Goal: Task Accomplishment & Management: Use online tool/utility

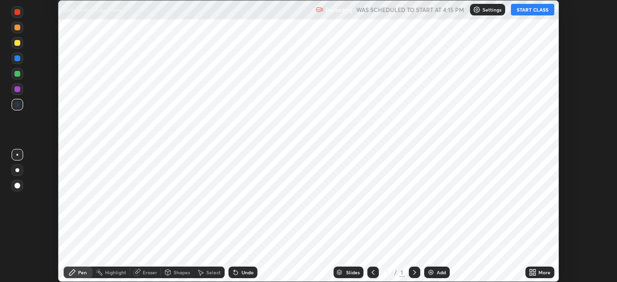
scroll to position [282, 616]
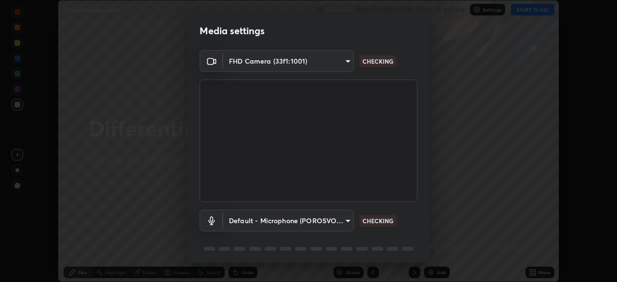
type input "991f874612634fb740a7a2eac7f11ca4c5c922d1b60a0f6e912d77df464512fb"
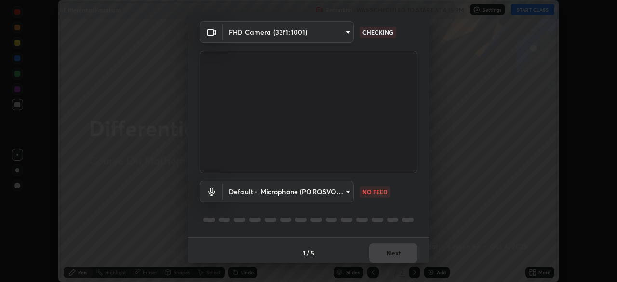
scroll to position [34, 0]
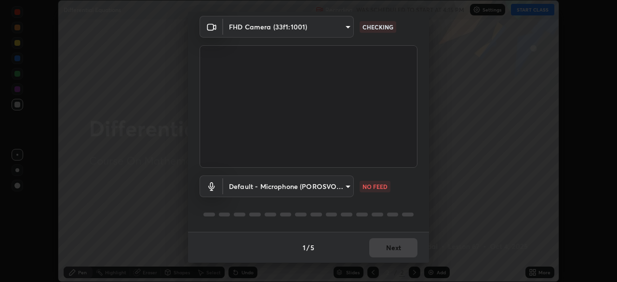
click at [339, 191] on body "Erase all Differential Equations Recording WAS SCHEDULED TO START AT 4:15 PM Se…" at bounding box center [308, 141] width 617 height 282
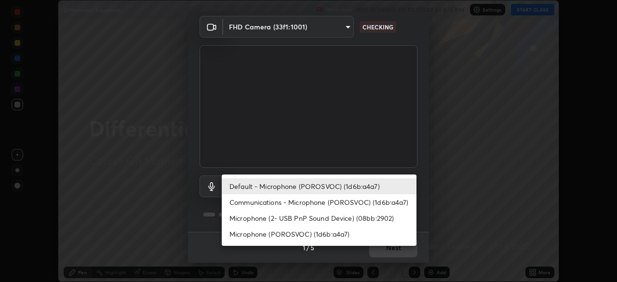
click at [351, 202] on li "Communications - Microphone (POROSVOC) (1d6b:a4a7)" at bounding box center [319, 202] width 195 height 16
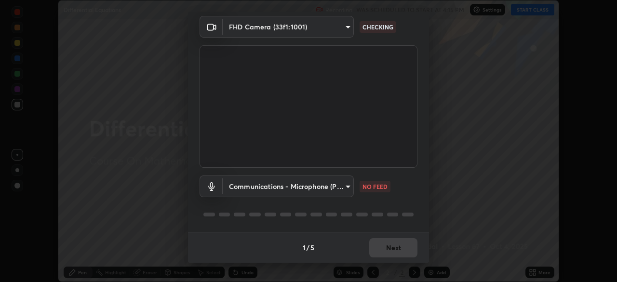
type input "communications"
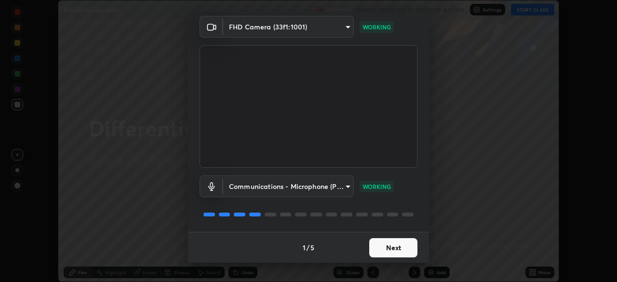
click at [406, 248] on button "Next" at bounding box center [393, 247] width 48 height 19
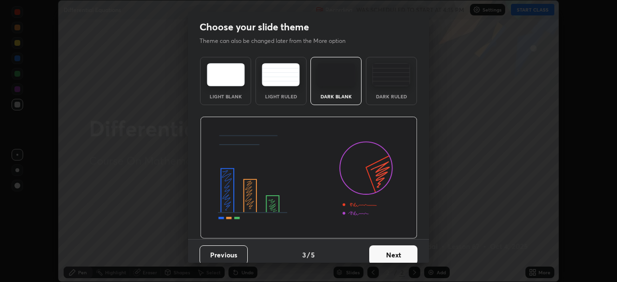
click at [406, 250] on button "Next" at bounding box center [393, 254] width 48 height 19
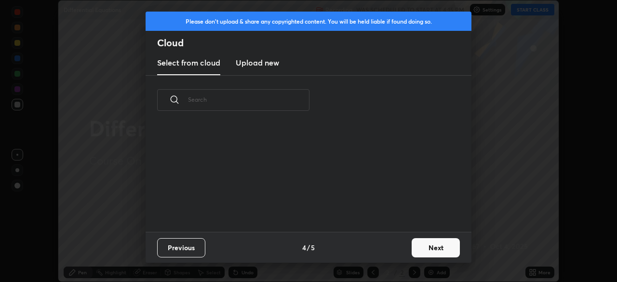
click at [423, 248] on button "Next" at bounding box center [435, 247] width 48 height 19
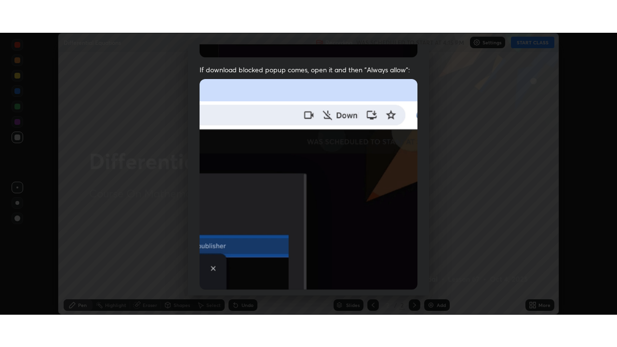
scroll to position [231, 0]
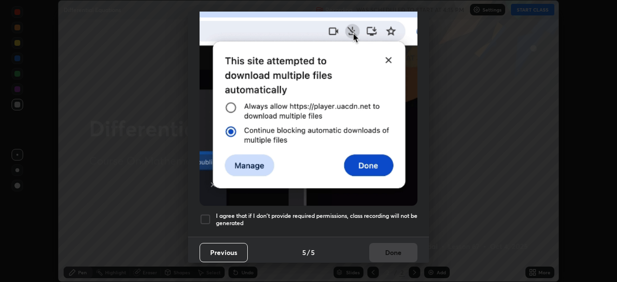
click at [398, 215] on h5 "I agree that if I don't provide required permissions, class recording will not …" at bounding box center [316, 219] width 201 height 15
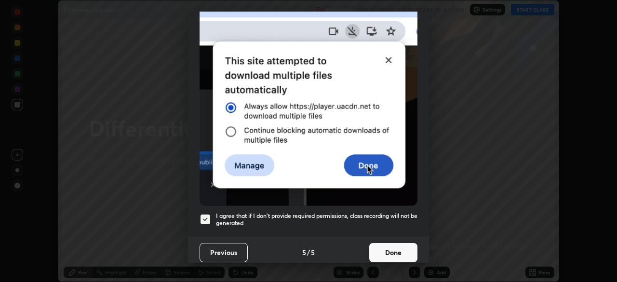
click at [396, 253] on button "Done" at bounding box center [393, 252] width 48 height 19
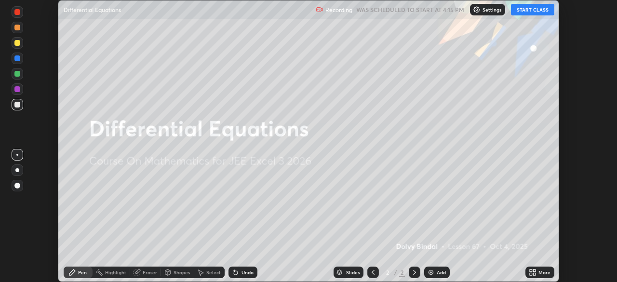
click at [531, 14] on button "START CLASS" at bounding box center [532, 10] width 43 height 12
click at [534, 270] on icon at bounding box center [534, 270] width 2 height 2
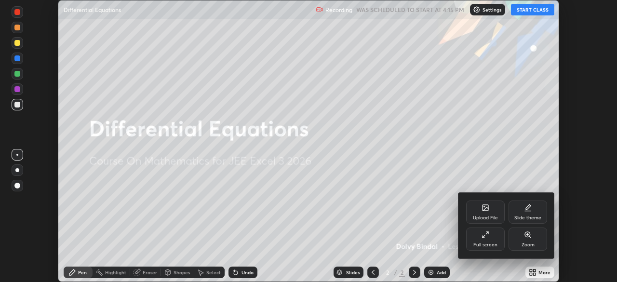
click at [492, 249] on div "Full screen" at bounding box center [485, 238] width 39 height 23
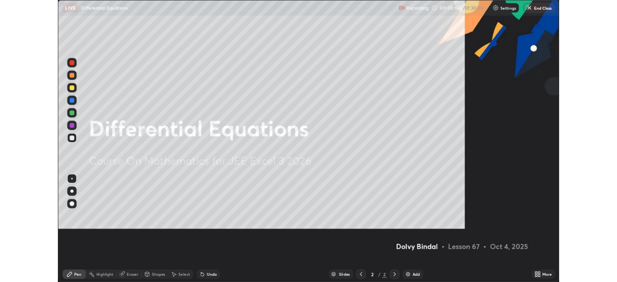
scroll to position [347, 617]
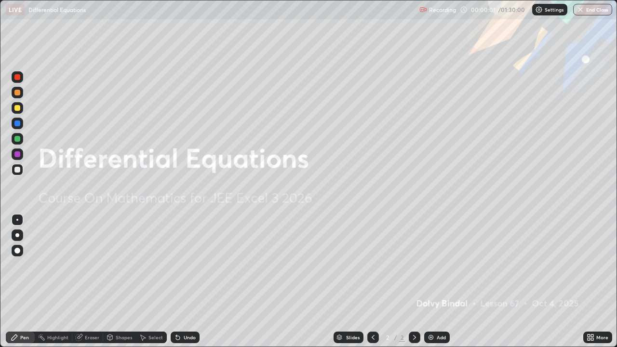
click at [436, 281] on div "Add" at bounding box center [440, 337] width 9 height 5
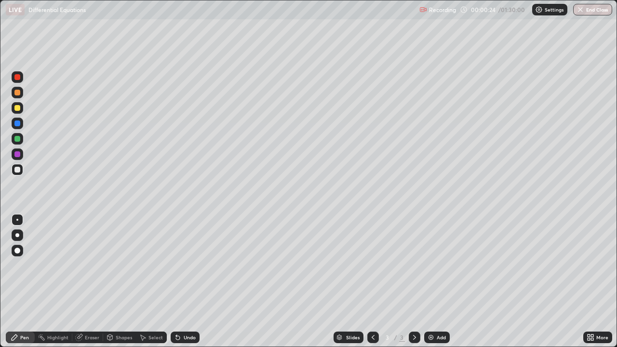
click at [18, 105] on div at bounding box center [17, 108] width 6 height 6
click at [93, 281] on div "Eraser" at bounding box center [87, 337] width 31 height 12
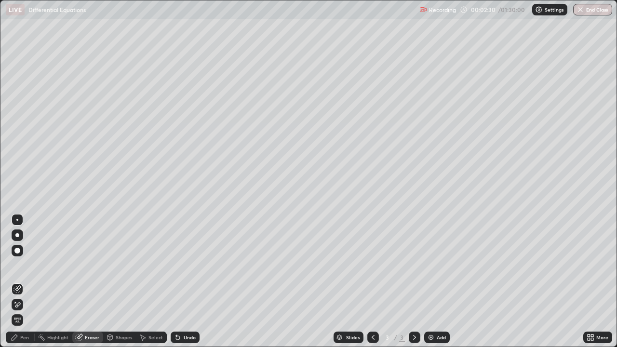
click at [19, 281] on icon at bounding box center [17, 305] width 8 height 8
click at [26, 281] on div "Pen" at bounding box center [20, 337] width 29 height 12
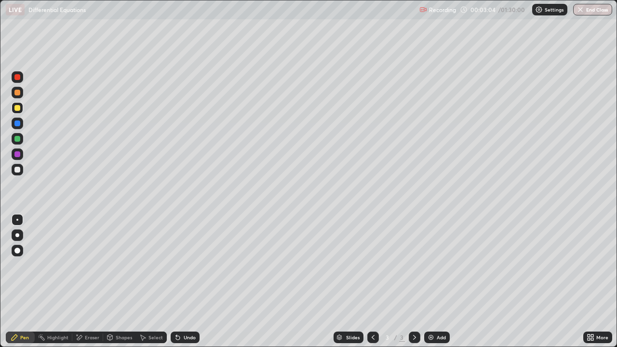
click at [185, 281] on div "Undo" at bounding box center [185, 337] width 29 height 12
click at [17, 93] on div at bounding box center [17, 93] width 6 height 6
click at [21, 171] on div at bounding box center [18, 170] width 12 height 12
click at [193, 281] on div "Undo" at bounding box center [190, 337] width 12 height 5
click at [191, 281] on div "Undo" at bounding box center [190, 337] width 12 height 5
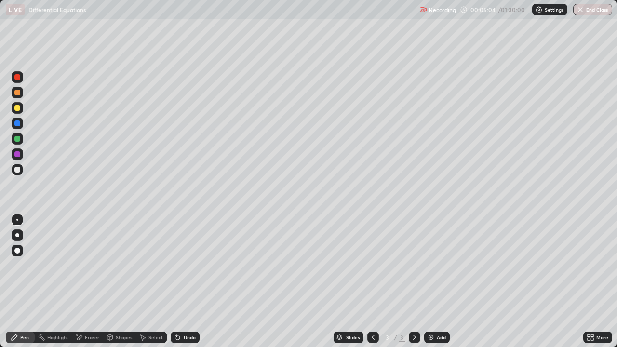
click at [188, 281] on div "Undo" at bounding box center [190, 337] width 12 height 5
click at [190, 281] on div "Undo" at bounding box center [185, 337] width 29 height 12
click at [189, 281] on div "Undo" at bounding box center [185, 337] width 29 height 12
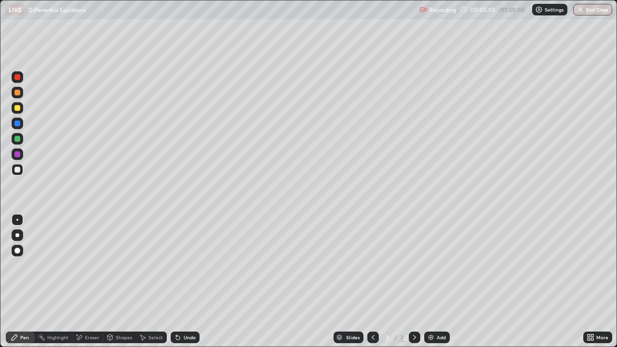
click at [192, 281] on div "Undo" at bounding box center [190, 337] width 12 height 5
click at [18, 125] on div at bounding box center [17, 123] width 6 height 6
click at [18, 173] on div at bounding box center [18, 170] width 12 height 12
click at [19, 110] on div at bounding box center [17, 108] width 6 height 6
click at [20, 154] on div at bounding box center [17, 154] width 6 height 6
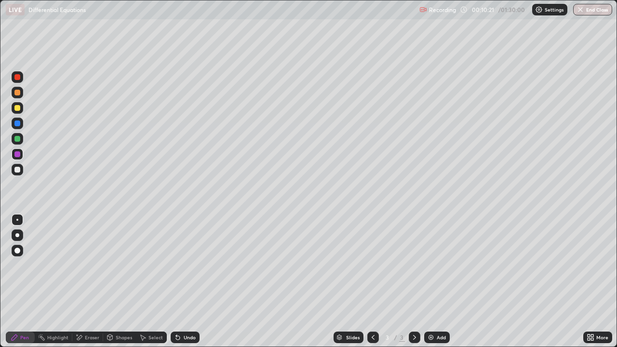
click at [15, 107] on div at bounding box center [17, 108] width 6 height 6
click at [146, 281] on div "Select" at bounding box center [151, 337] width 31 height 12
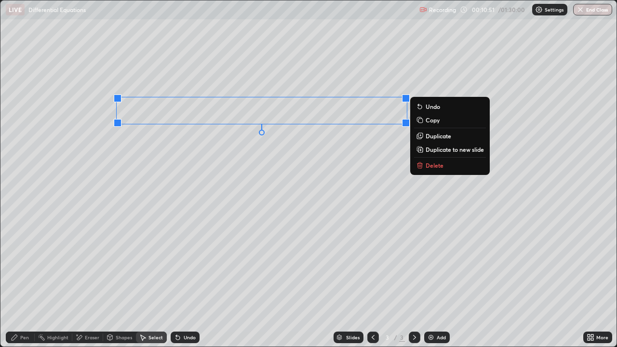
click at [441, 152] on p "Duplicate to new slide" at bounding box center [454, 149] width 58 height 8
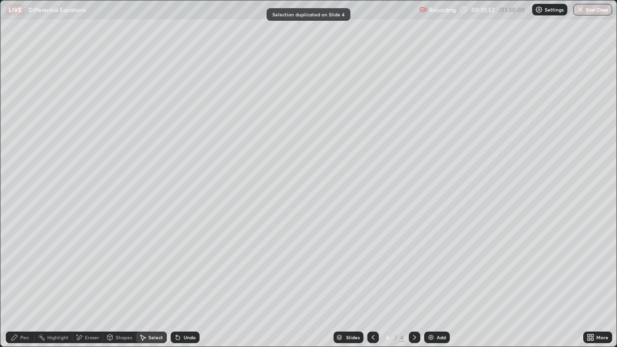
click at [24, 281] on div "Pen" at bounding box center [24, 337] width 9 height 5
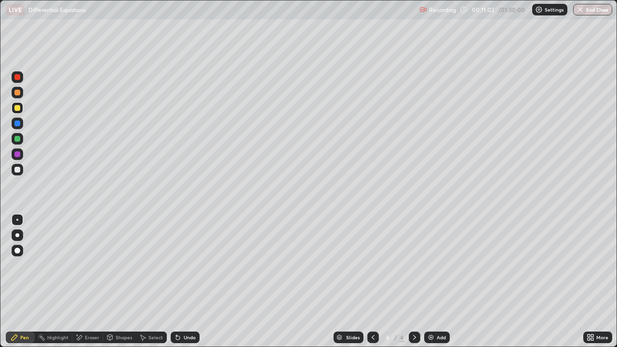
click at [371, 281] on div at bounding box center [373, 337] width 12 height 12
click at [413, 281] on icon at bounding box center [414, 337] width 3 height 5
click at [593, 281] on icon at bounding box center [590, 337] width 8 height 8
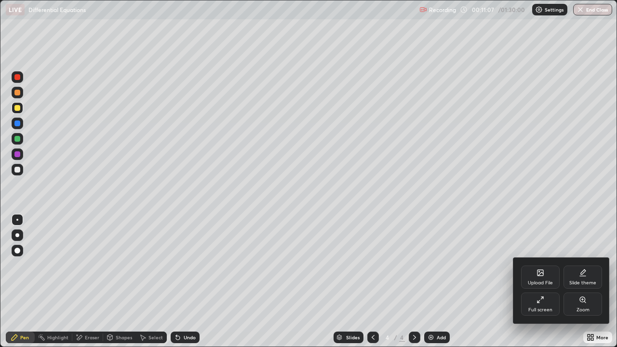
click at [539, 281] on icon at bounding box center [540, 300] width 8 height 8
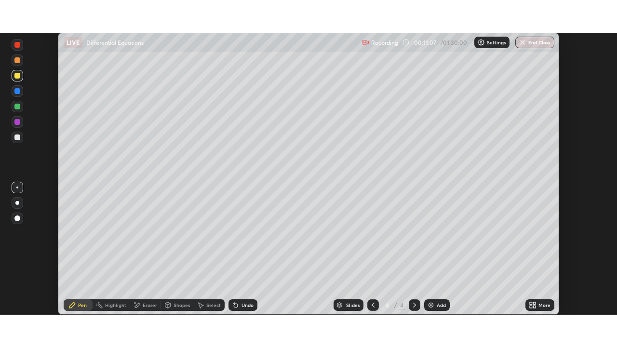
scroll to position [47894, 47559]
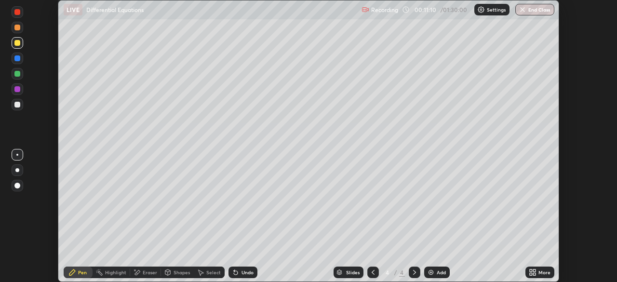
click at [540, 268] on div "More" at bounding box center [539, 272] width 29 height 12
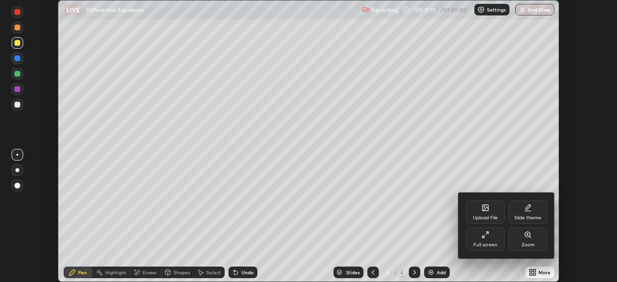
click at [494, 242] on div "Full screen" at bounding box center [485, 244] width 24 height 5
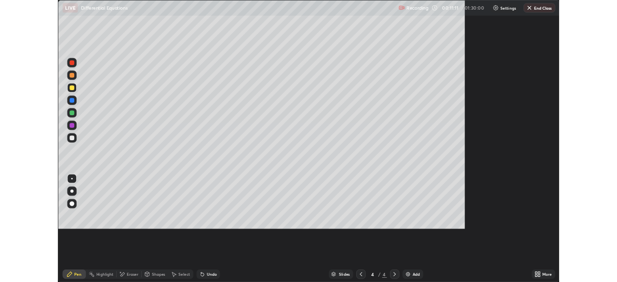
scroll to position [347, 617]
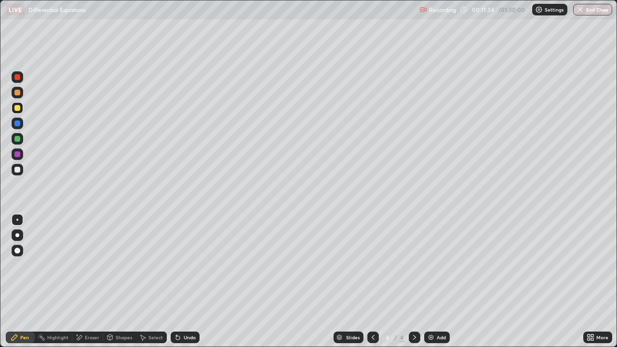
click at [22, 95] on div at bounding box center [18, 93] width 12 height 12
click at [22, 169] on div at bounding box center [18, 170] width 12 height 12
click at [18, 109] on div at bounding box center [17, 108] width 6 height 6
click at [145, 281] on icon at bounding box center [143, 337] width 8 height 8
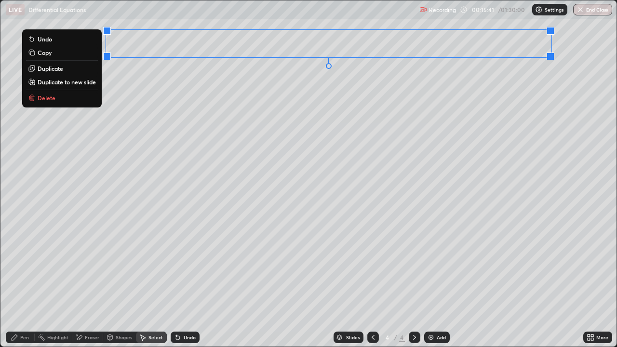
click at [84, 81] on p "Duplicate to new slide" at bounding box center [67, 82] width 58 height 8
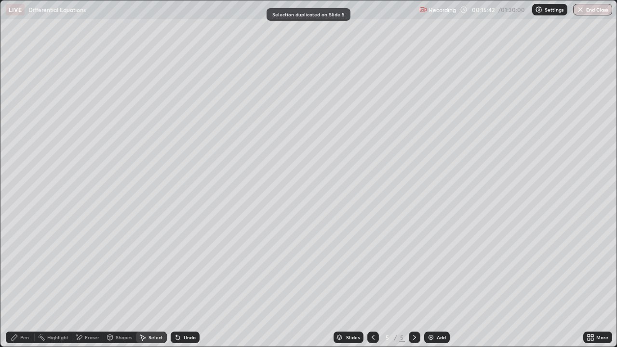
click at [14, 281] on icon at bounding box center [15, 337] width 6 height 6
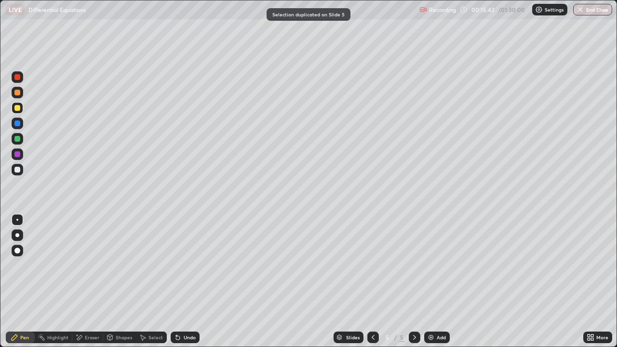
click at [17, 170] on div at bounding box center [17, 170] width 6 height 6
click at [587, 281] on icon at bounding box center [590, 337] width 8 height 8
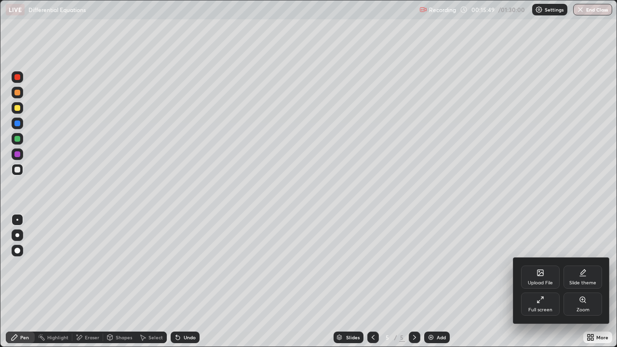
click at [542, 281] on div "Full screen" at bounding box center [540, 303] width 39 height 23
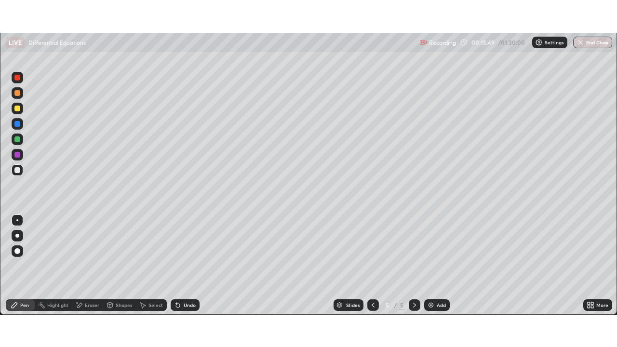
scroll to position [47894, 47559]
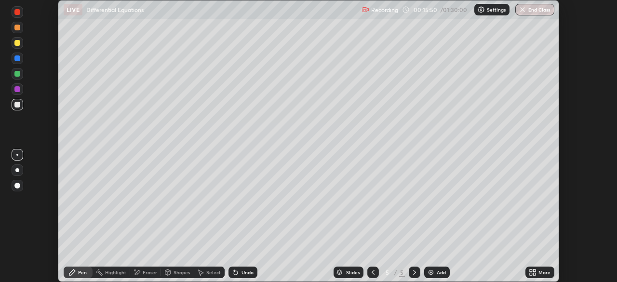
click at [547, 275] on div "More" at bounding box center [544, 272] width 12 height 5
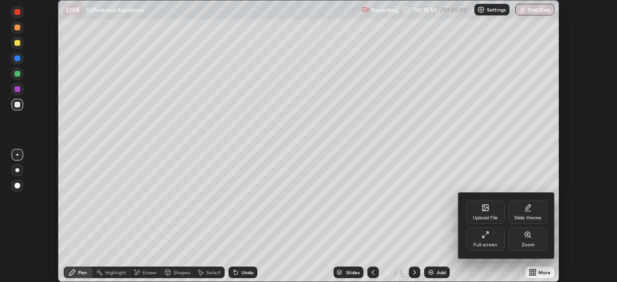
click at [494, 239] on div "Full screen" at bounding box center [485, 238] width 39 height 23
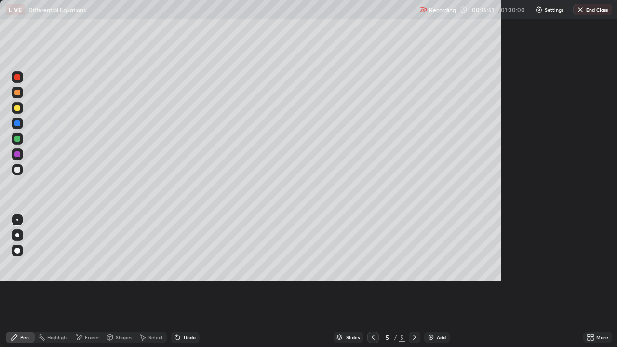
click at [492, 281] on div "Upload File Slide theme Full screen Zoom" at bounding box center [518, 305] width 72 height 37
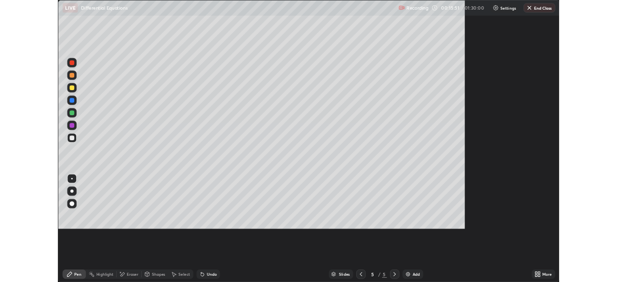
scroll to position [347, 617]
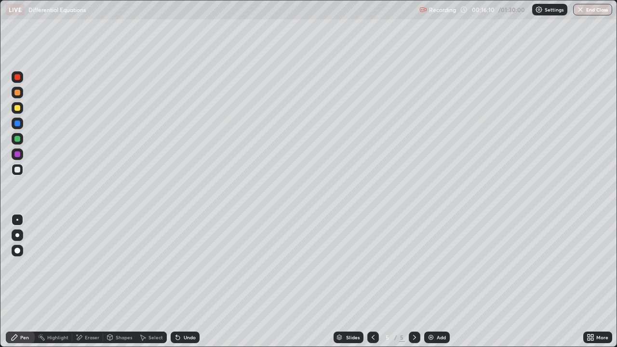
click at [17, 108] on div at bounding box center [17, 108] width 6 height 6
click at [20, 173] on div at bounding box center [18, 170] width 12 height 12
click at [20, 138] on div at bounding box center [17, 139] width 6 height 6
click at [188, 281] on div "Undo" at bounding box center [185, 337] width 29 height 12
click at [185, 281] on div "Undo" at bounding box center [185, 337] width 29 height 12
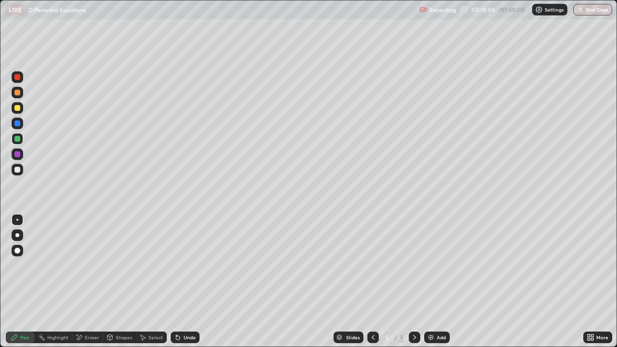
click at [185, 281] on div "Undo" at bounding box center [190, 337] width 12 height 5
click at [184, 281] on div "Undo" at bounding box center [190, 337] width 12 height 5
click at [22, 110] on div at bounding box center [18, 108] width 12 height 12
click at [17, 124] on div at bounding box center [17, 123] width 6 height 6
click at [184, 281] on div "Undo" at bounding box center [190, 337] width 12 height 5
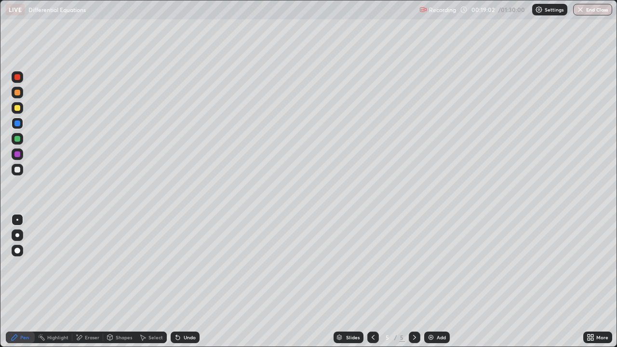
click at [185, 281] on div "Undo" at bounding box center [190, 337] width 12 height 5
click at [515, 281] on div "Slides 5 / 5 Add" at bounding box center [390, 337] width 383 height 19
click at [17, 106] on div at bounding box center [17, 108] width 6 height 6
click at [441, 281] on div "Add" at bounding box center [440, 337] width 9 height 5
click at [21, 169] on div at bounding box center [18, 170] width 12 height 12
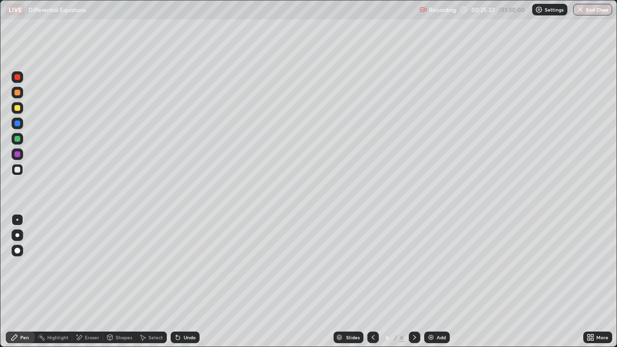
click at [89, 281] on div "Eraser" at bounding box center [92, 337] width 14 height 5
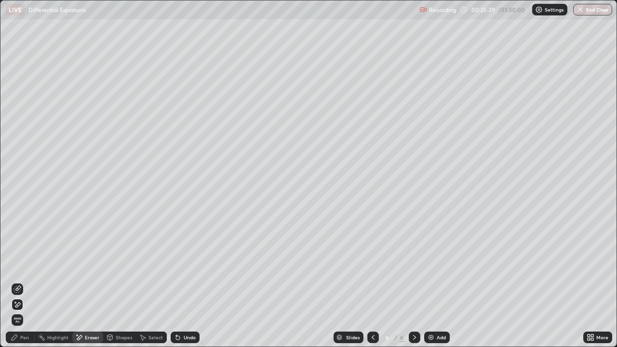
click at [21, 281] on div "Pen" at bounding box center [24, 337] width 9 height 5
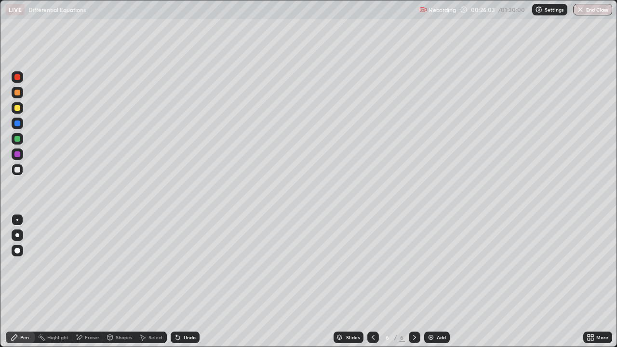
click at [191, 281] on div "Undo" at bounding box center [190, 337] width 12 height 5
click at [188, 281] on div "Undo" at bounding box center [190, 337] width 12 height 5
click at [187, 281] on div "Undo" at bounding box center [190, 337] width 12 height 5
click at [90, 281] on div "Eraser" at bounding box center [92, 337] width 14 height 5
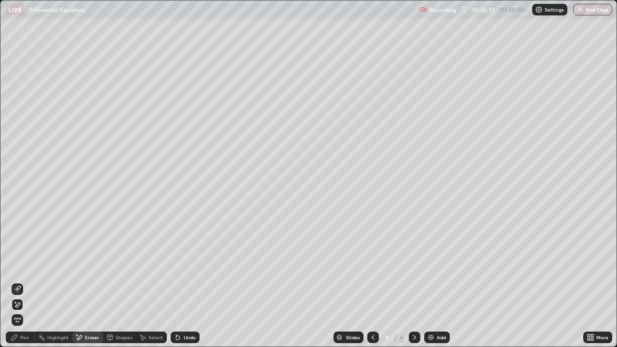
click at [23, 281] on div "Pen" at bounding box center [24, 337] width 9 height 5
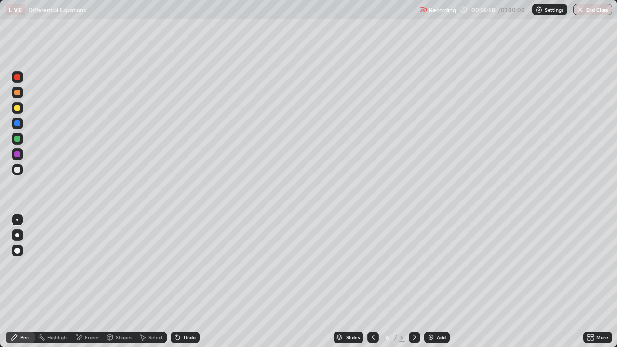
click at [19, 124] on div at bounding box center [17, 123] width 6 height 6
click at [183, 281] on div "Undo" at bounding box center [185, 337] width 29 height 12
click at [17, 106] on div at bounding box center [17, 108] width 6 height 6
click at [14, 170] on div at bounding box center [18, 170] width 12 height 12
click at [18, 139] on div at bounding box center [17, 139] width 6 height 6
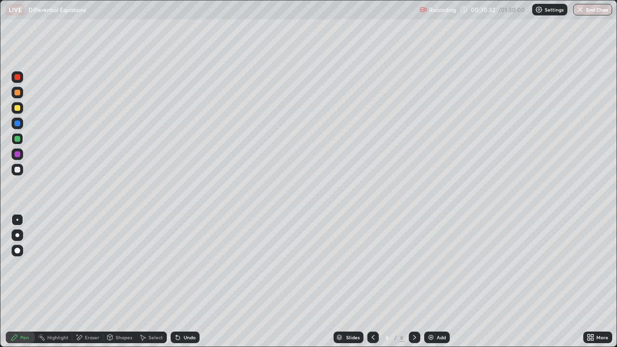
click at [191, 281] on div "Undo" at bounding box center [190, 337] width 12 height 5
click at [188, 281] on div "Undo" at bounding box center [190, 337] width 12 height 5
click at [148, 281] on div "Select" at bounding box center [155, 337] width 14 height 5
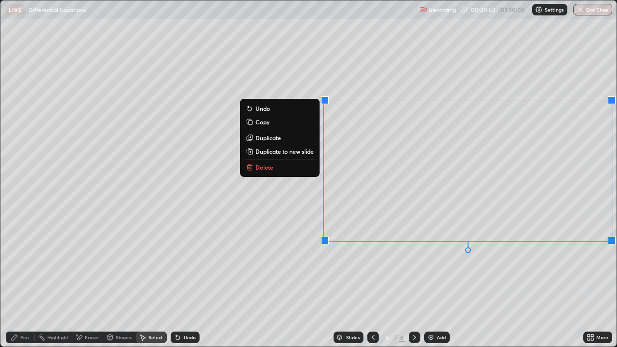
click at [303, 154] on p "Duplicate to new slide" at bounding box center [284, 151] width 58 height 8
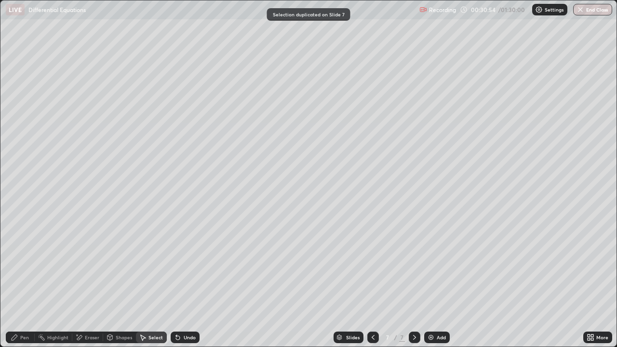
click at [25, 281] on div "Pen" at bounding box center [24, 337] width 9 height 5
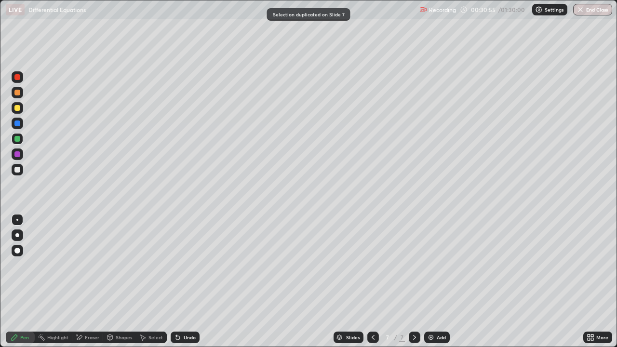
click at [15, 111] on div at bounding box center [18, 108] width 12 height 12
click at [19, 93] on div at bounding box center [17, 93] width 6 height 6
click at [593, 281] on icon at bounding box center [592, 339] width 2 height 2
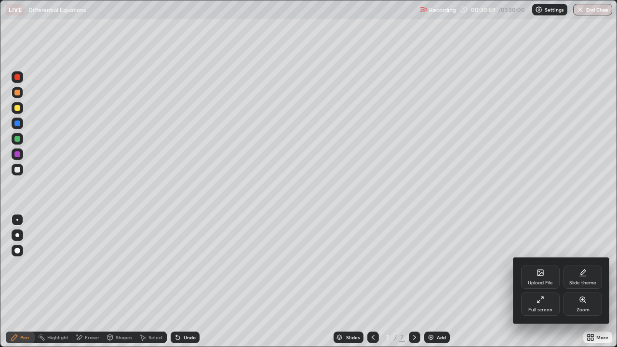
click at [543, 281] on icon at bounding box center [540, 300] width 8 height 8
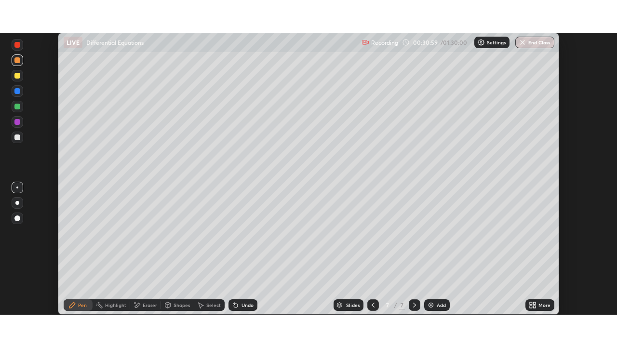
scroll to position [47894, 47559]
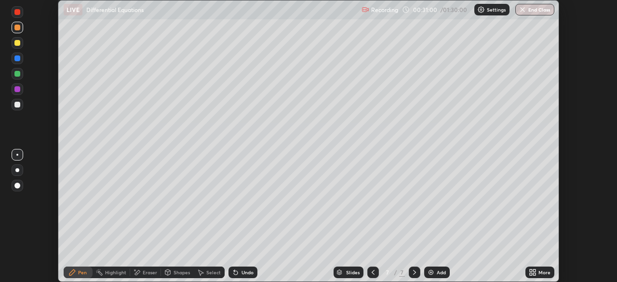
click at [547, 271] on div "More" at bounding box center [544, 272] width 12 height 5
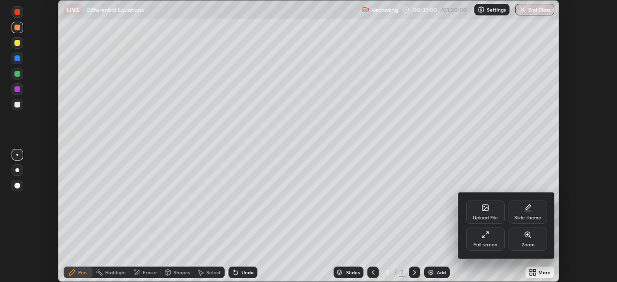
click at [488, 241] on div "Full screen" at bounding box center [485, 238] width 39 height 23
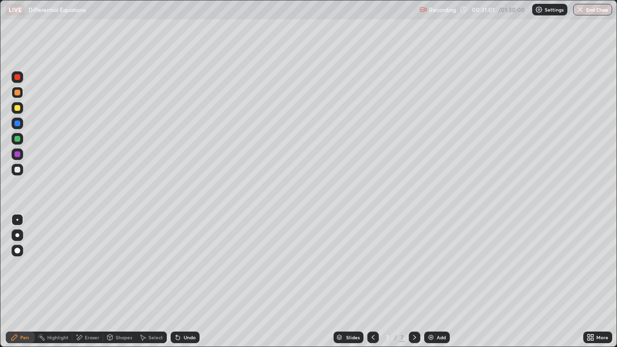
scroll to position [347, 617]
click at [18, 107] on div at bounding box center [17, 108] width 6 height 6
click at [15, 124] on div at bounding box center [17, 123] width 6 height 6
click at [87, 281] on div "Eraser" at bounding box center [92, 337] width 14 height 5
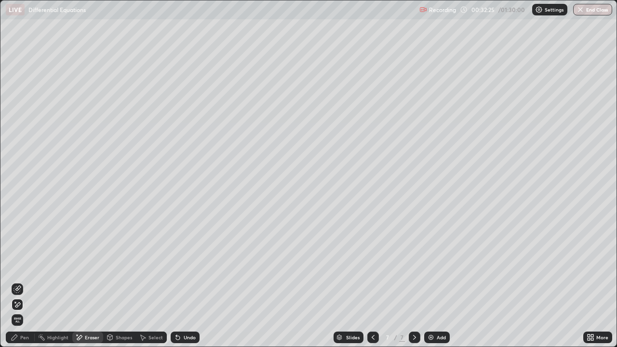
click at [19, 281] on div "Pen" at bounding box center [20, 337] width 29 height 12
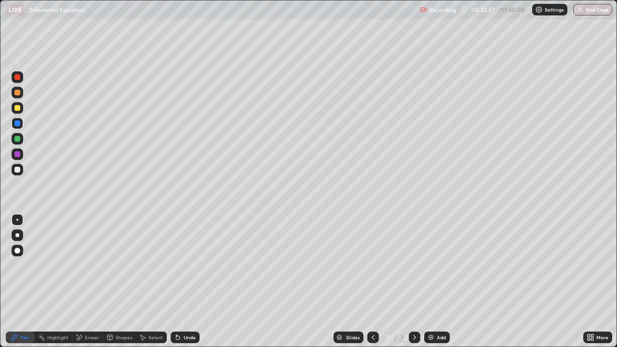
click at [17, 107] on div at bounding box center [17, 108] width 6 height 6
click at [13, 169] on div at bounding box center [18, 170] width 12 height 12
click at [191, 281] on div "Undo" at bounding box center [190, 337] width 12 height 5
click at [188, 281] on div "Undo" at bounding box center [185, 337] width 29 height 12
click at [17, 155] on div at bounding box center [17, 154] width 6 height 6
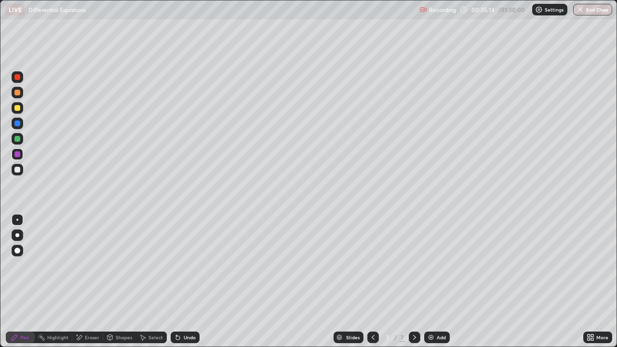
click at [189, 281] on div "Undo" at bounding box center [185, 337] width 29 height 12
click at [85, 281] on div "Eraser" at bounding box center [92, 337] width 14 height 5
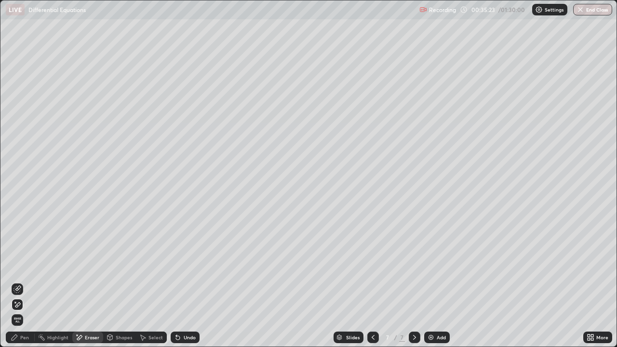
click at [30, 281] on div "Pen" at bounding box center [20, 337] width 29 height 12
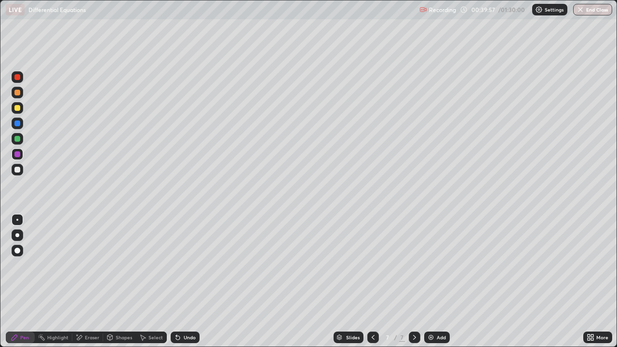
click at [436, 281] on div "Add" at bounding box center [440, 337] width 9 height 5
click at [20, 170] on div at bounding box center [17, 170] width 6 height 6
click at [372, 281] on icon at bounding box center [373, 337] width 8 height 8
click at [371, 281] on icon at bounding box center [373, 337] width 8 height 8
click at [377, 281] on div at bounding box center [373, 337] width 12 height 12
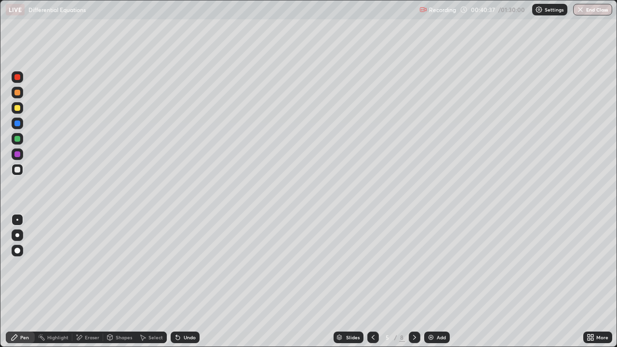
click at [499, 281] on div "Slides 5 / 8 Add" at bounding box center [390, 337] width 383 height 19
click at [413, 281] on icon at bounding box center [414, 337] width 8 height 8
click at [411, 281] on div at bounding box center [415, 337] width 12 height 12
click at [372, 281] on icon at bounding box center [373, 337] width 8 height 8
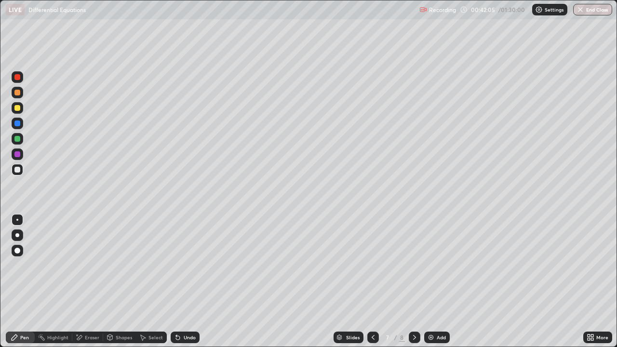
click at [372, 281] on icon at bounding box center [373, 337] width 8 height 8
click at [371, 281] on icon at bounding box center [372, 337] width 3 height 5
click at [413, 281] on icon at bounding box center [414, 337] width 3 height 5
click at [418, 281] on div at bounding box center [415, 337] width 12 height 12
click at [413, 281] on icon at bounding box center [414, 337] width 8 height 8
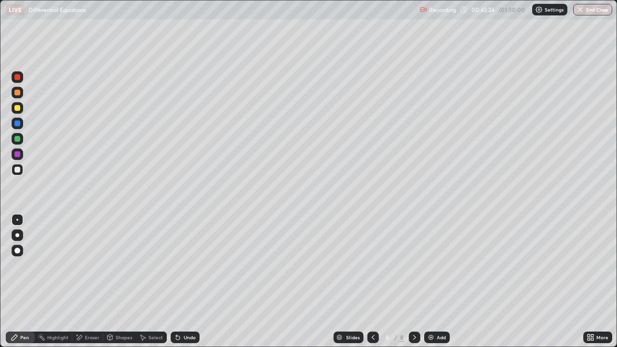
click at [20, 109] on div at bounding box center [17, 108] width 6 height 6
click at [190, 281] on div "Undo" at bounding box center [190, 337] width 12 height 5
click at [187, 281] on div "Undo" at bounding box center [190, 337] width 12 height 5
click at [188, 281] on div "Undo" at bounding box center [190, 337] width 12 height 5
click at [372, 281] on icon at bounding box center [373, 337] width 8 height 8
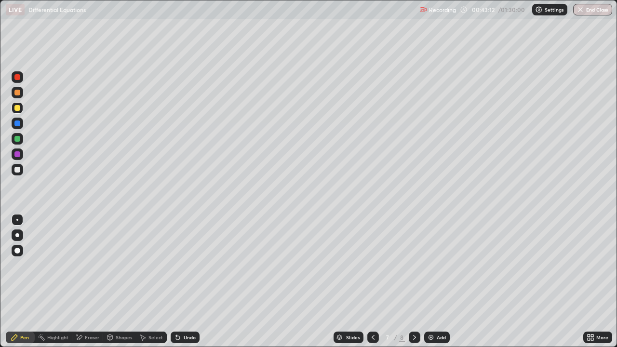
click at [370, 281] on icon at bounding box center [373, 337] width 8 height 8
click at [373, 281] on icon at bounding box center [373, 337] width 8 height 8
click at [413, 281] on icon at bounding box center [414, 337] width 8 height 8
click at [409, 281] on div at bounding box center [415, 337] width 12 height 12
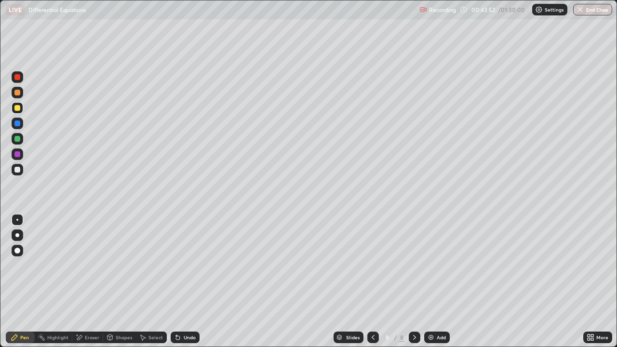
click at [193, 281] on div "Undo" at bounding box center [185, 337] width 29 height 12
click at [194, 281] on div "Undo" at bounding box center [190, 337] width 12 height 5
click at [195, 281] on div "Undo" at bounding box center [185, 337] width 29 height 12
click at [194, 281] on div "Undo" at bounding box center [190, 337] width 12 height 5
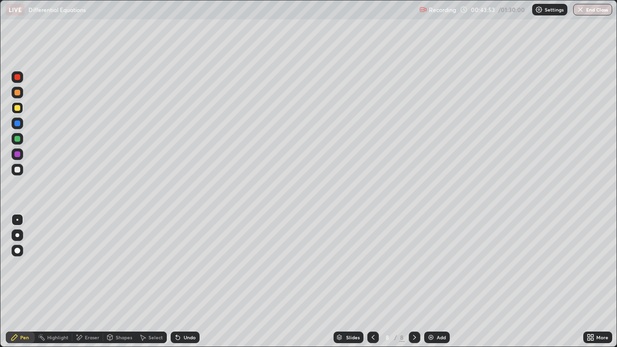
click at [195, 281] on div "Undo" at bounding box center [185, 337] width 29 height 12
click at [194, 281] on div "Undo" at bounding box center [190, 337] width 12 height 5
click at [86, 281] on div "Eraser" at bounding box center [87, 337] width 31 height 12
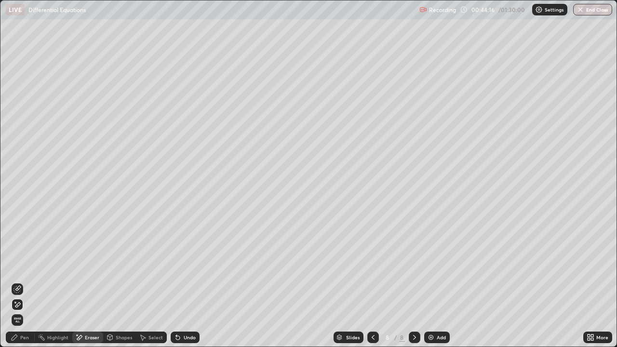
click at [25, 281] on div "Pen" at bounding box center [20, 337] width 29 height 12
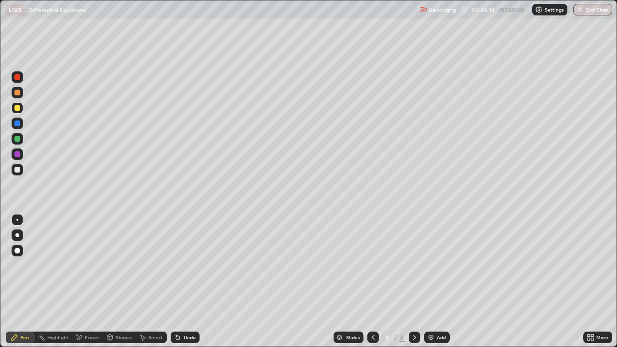
click at [86, 281] on div "Eraser" at bounding box center [92, 337] width 14 height 5
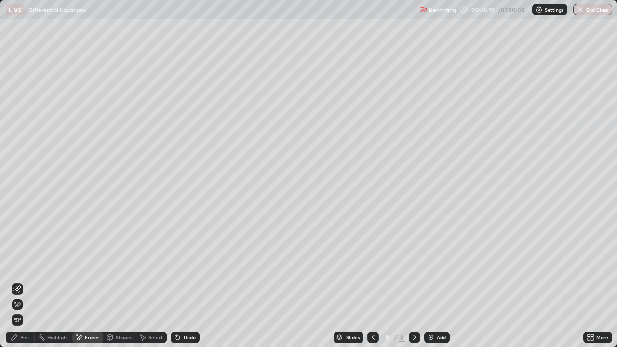
click at [25, 281] on div "Pen" at bounding box center [24, 337] width 9 height 5
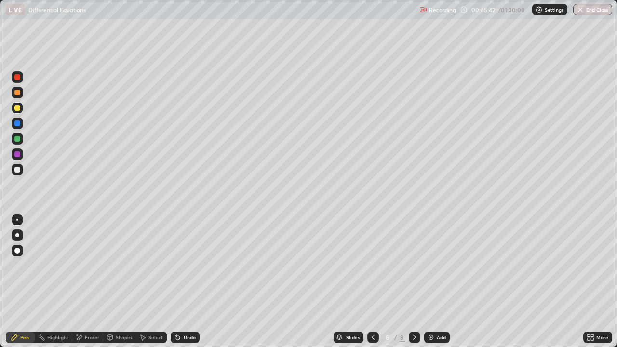
click at [21, 173] on div at bounding box center [18, 170] width 12 height 12
click at [14, 93] on div at bounding box center [17, 93] width 6 height 6
click at [17, 170] on div at bounding box center [17, 170] width 6 height 6
click at [17, 142] on div at bounding box center [18, 139] width 12 height 12
click at [186, 281] on div "Undo" at bounding box center [190, 337] width 12 height 5
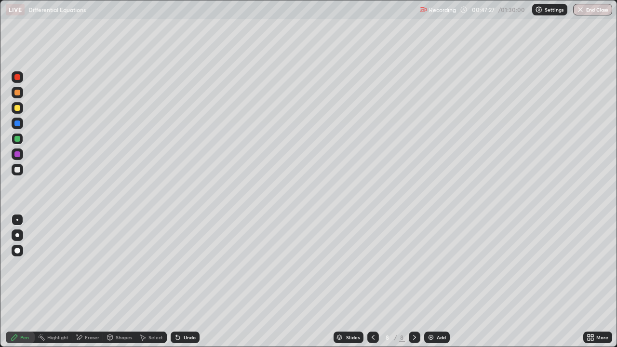
click at [187, 281] on div "Undo" at bounding box center [190, 337] width 12 height 5
click at [185, 281] on div "Undo" at bounding box center [190, 337] width 12 height 5
click at [184, 281] on div "Undo" at bounding box center [190, 337] width 12 height 5
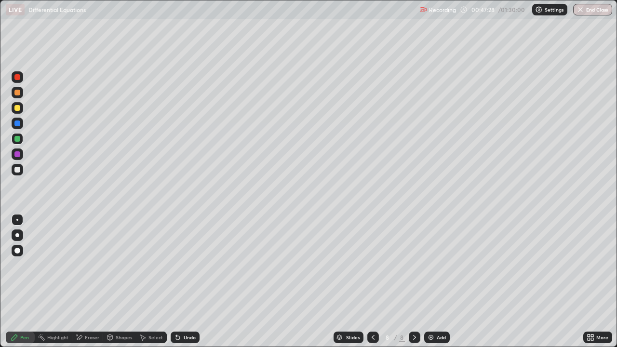
click at [184, 281] on div "Undo" at bounding box center [190, 337] width 12 height 5
click at [19, 170] on div at bounding box center [17, 170] width 6 height 6
click at [191, 281] on div "Undo" at bounding box center [190, 337] width 12 height 5
click at [18, 92] on div at bounding box center [17, 93] width 6 height 6
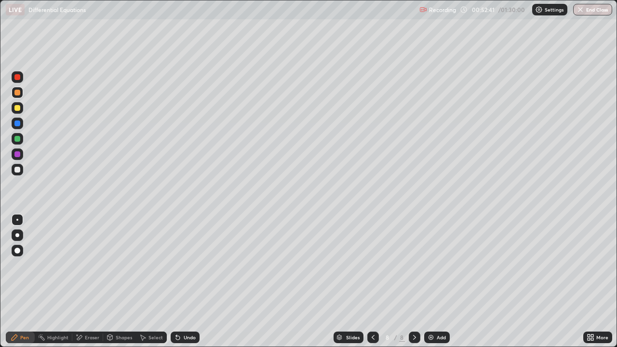
click at [22, 169] on div at bounding box center [18, 170] width 12 height 12
click at [442, 281] on div "Add" at bounding box center [440, 337] width 9 height 5
click at [17, 106] on div at bounding box center [17, 108] width 6 height 6
click at [16, 171] on div at bounding box center [17, 170] width 6 height 6
click at [117, 281] on div "Shapes" at bounding box center [119, 337] width 33 height 12
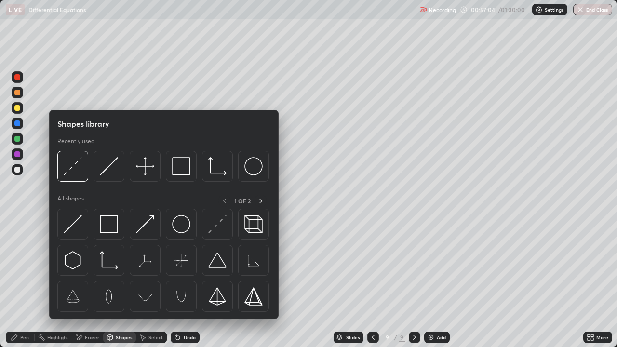
click at [83, 281] on div "Eraser" at bounding box center [87, 337] width 31 height 12
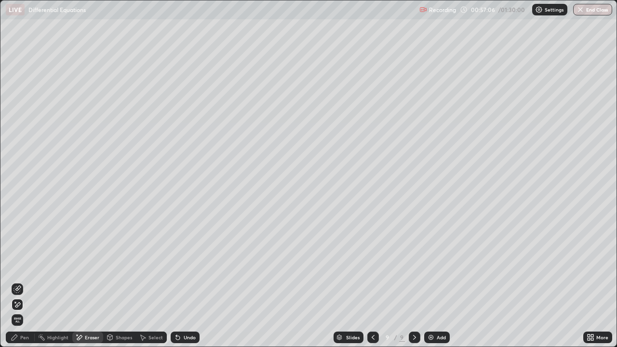
click at [20, 281] on div "Pen" at bounding box center [20, 337] width 29 height 12
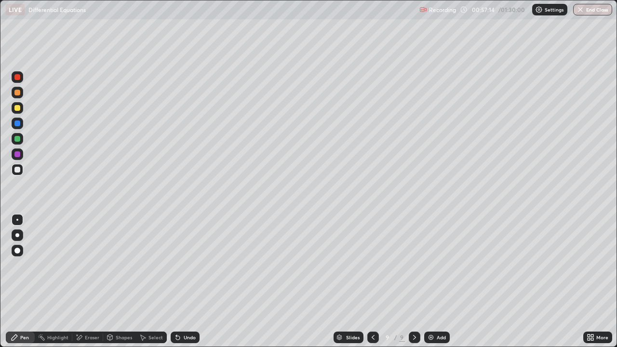
click at [185, 281] on div "Undo" at bounding box center [190, 337] width 12 height 5
click at [187, 281] on div "Undo" at bounding box center [190, 337] width 12 height 5
click at [15, 122] on div at bounding box center [17, 123] width 6 height 6
click at [15, 108] on div at bounding box center [17, 108] width 6 height 6
click at [438, 281] on div "Add" at bounding box center [440, 337] width 9 height 5
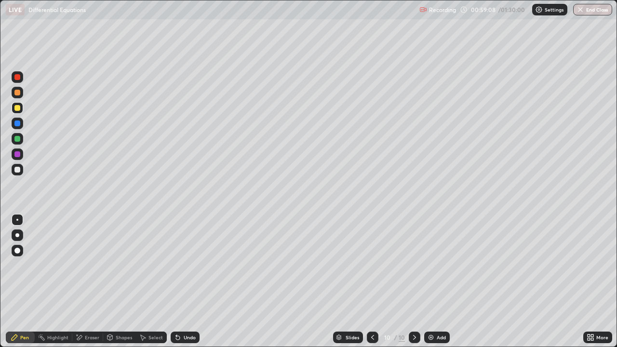
click at [176, 281] on icon at bounding box center [178, 338] width 4 height 4
click at [183, 281] on div "Undo" at bounding box center [185, 337] width 29 height 12
click at [181, 281] on div "Undo" at bounding box center [185, 337] width 29 height 12
click at [185, 281] on div "Undo" at bounding box center [190, 337] width 12 height 5
click at [184, 281] on div "Undo" at bounding box center [190, 337] width 12 height 5
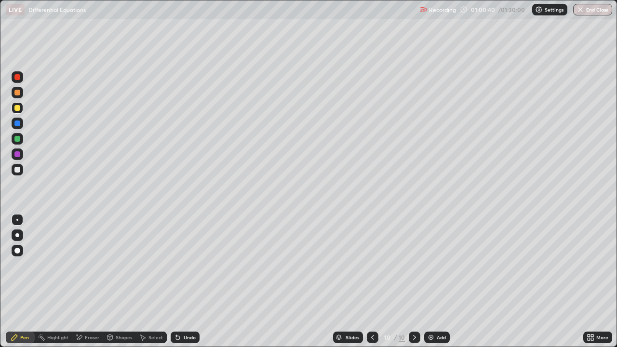
click at [17, 170] on div at bounding box center [17, 170] width 6 height 6
click at [17, 140] on div at bounding box center [17, 139] width 6 height 6
click at [193, 281] on div "Undo" at bounding box center [185, 337] width 29 height 12
click at [194, 281] on div "Undo" at bounding box center [185, 337] width 29 height 12
click at [187, 281] on div "Undo" at bounding box center [190, 337] width 12 height 5
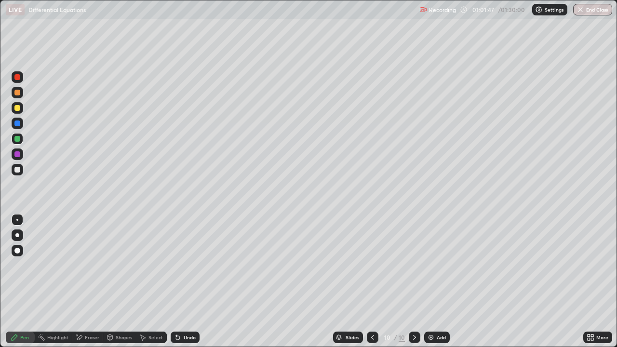
click at [15, 110] on div at bounding box center [17, 108] width 6 height 6
click at [186, 281] on div "Undo" at bounding box center [185, 337] width 29 height 12
click at [185, 281] on div "Undo" at bounding box center [185, 337] width 29 height 12
click at [187, 281] on div "Undo" at bounding box center [185, 337] width 29 height 12
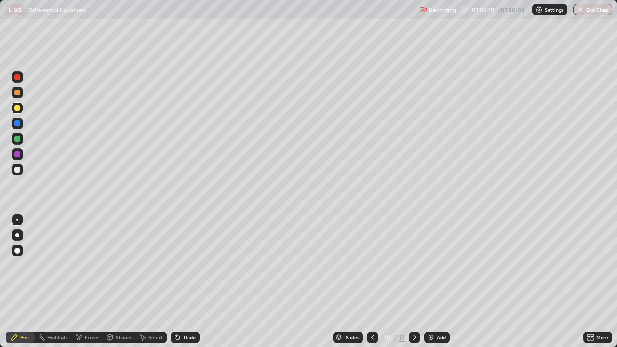
click at [17, 170] on div at bounding box center [17, 170] width 6 height 6
click at [440, 281] on div "Add" at bounding box center [440, 337] width 9 height 5
click at [16, 143] on div at bounding box center [18, 139] width 12 height 12
click at [17, 138] on div at bounding box center [17, 139] width 6 height 6
click at [18, 171] on div at bounding box center [17, 170] width 6 height 6
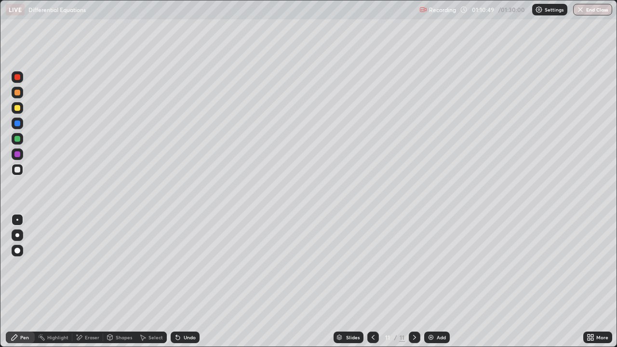
click at [17, 109] on div at bounding box center [17, 108] width 6 height 6
click at [436, 281] on div "Add" at bounding box center [437, 337] width 26 height 12
click at [181, 281] on div "Undo" at bounding box center [185, 337] width 29 height 12
click at [18, 171] on div at bounding box center [17, 170] width 6 height 6
click at [19, 113] on div at bounding box center [18, 108] width 12 height 12
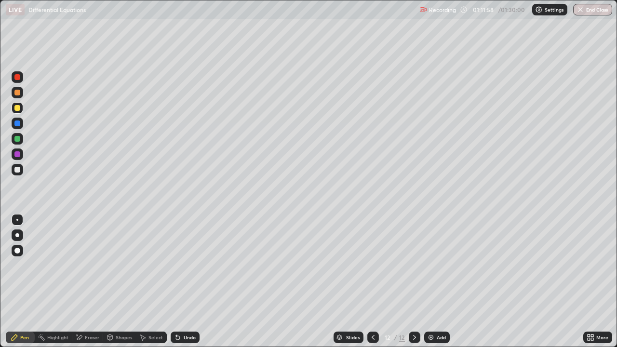
click at [18, 96] on div at bounding box center [18, 93] width 12 height 12
click at [18, 173] on div at bounding box center [18, 170] width 12 height 12
click at [17, 106] on div at bounding box center [17, 108] width 6 height 6
click at [18, 139] on div at bounding box center [17, 139] width 6 height 6
click at [445, 281] on div "Add" at bounding box center [437, 337] width 26 height 12
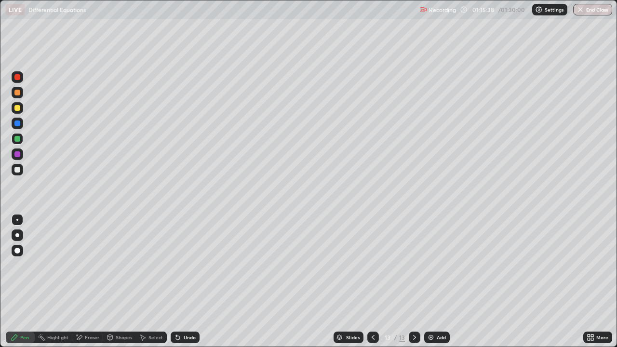
click at [16, 174] on div at bounding box center [18, 170] width 12 height 12
click at [17, 140] on div at bounding box center [17, 139] width 6 height 6
click at [17, 168] on div at bounding box center [17, 170] width 6 height 6
click at [15, 144] on div at bounding box center [18, 139] width 12 height 12
click at [438, 281] on div "Add" at bounding box center [437, 337] width 26 height 12
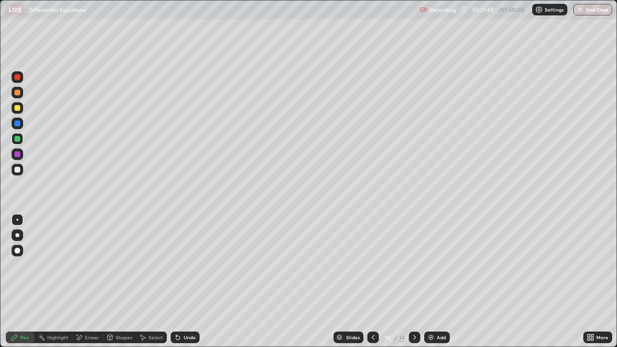
click at [376, 281] on div at bounding box center [373, 337] width 12 height 12
click at [413, 281] on icon at bounding box center [414, 337] width 8 height 8
click at [20, 168] on div at bounding box center [17, 170] width 6 height 6
click at [376, 281] on div at bounding box center [373, 337] width 12 height 12
click at [416, 281] on icon at bounding box center [414, 337] width 8 height 8
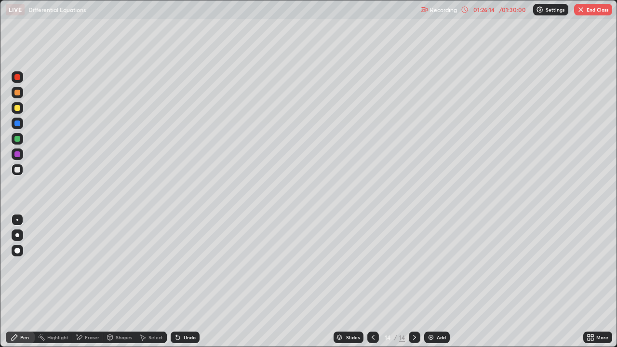
click at [587, 13] on button "End Class" at bounding box center [593, 10] width 38 height 12
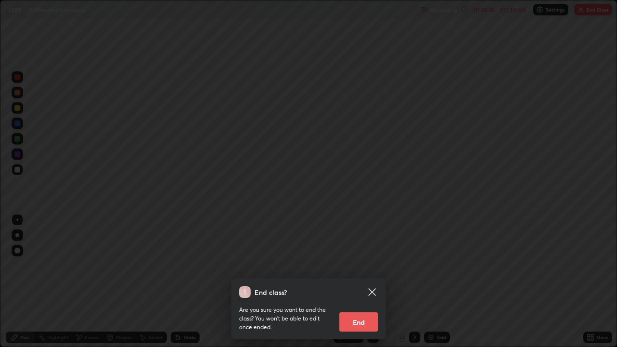
click at [357, 281] on button "End" at bounding box center [358, 321] width 39 height 19
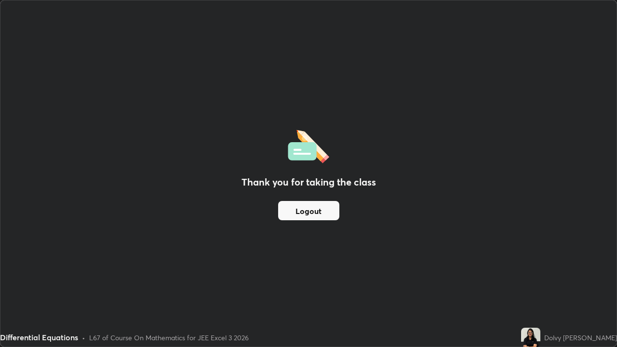
click at [312, 212] on button "Logout" at bounding box center [308, 210] width 61 height 19
